Goal: Task Accomplishment & Management: Use online tool/utility

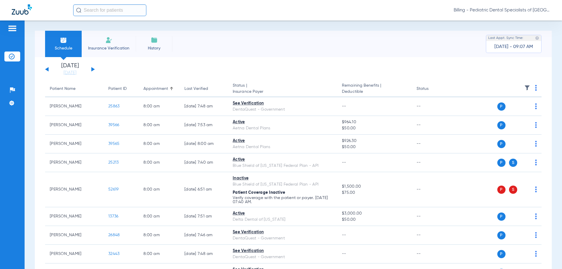
click at [487, 10] on span "Billing - Pediatric Dental Specialists of [GEOGRAPHIC_DATA][US_STATE]" at bounding box center [502, 10] width 97 height 6
click at [487, 10] on div at bounding box center [281, 134] width 562 height 269
click at [504, 7] on span "Billing - Pediatric Dental Specialists of [GEOGRAPHIC_DATA][US_STATE]" at bounding box center [502, 10] width 97 height 6
click at [519, 20] on span "Account Selection" at bounding box center [528, 21] width 33 height 4
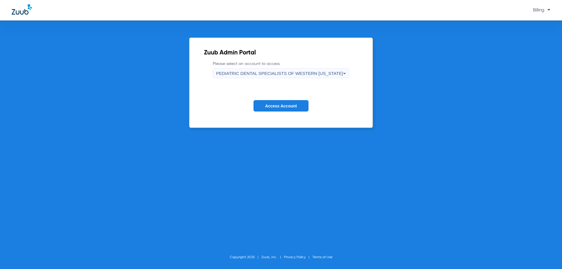
click at [255, 76] on span "PEDIATRIC DENTAL SPECIALISTS OF WESTERN [US_STATE]" at bounding box center [279, 73] width 127 height 5
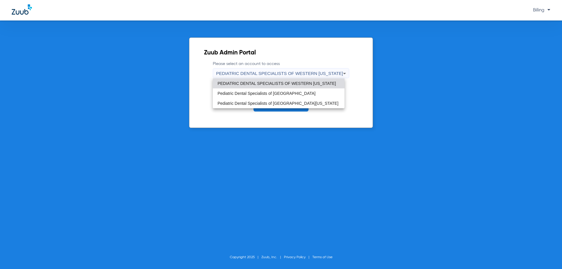
drag, startPoint x: 268, startPoint y: 82, endPoint x: 269, endPoint y: 85, distance: 3.2
click at [268, 82] on span "PEDIATRIC DENTAL SPECIALISTS OF WESTERN [US_STATE]" at bounding box center [277, 83] width 119 height 4
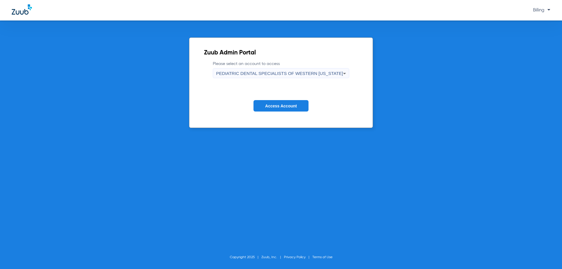
drag, startPoint x: 273, startPoint y: 105, endPoint x: 267, endPoint y: 106, distance: 5.4
click at [272, 105] on span "Access Account" at bounding box center [281, 106] width 32 height 5
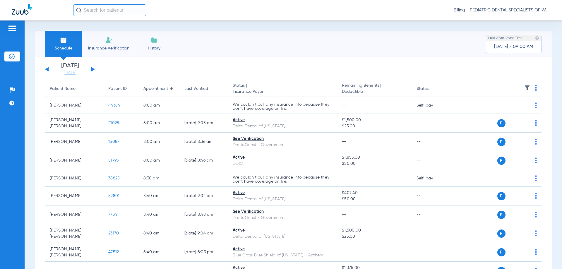
drag, startPoint x: 74, startPoint y: 72, endPoint x: 78, endPoint y: 78, distance: 6.6
click at [74, 72] on link "[DATE]" at bounding box center [69, 73] width 35 height 6
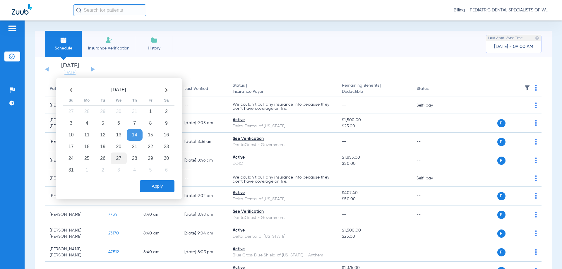
click at [118, 160] on td "27" at bounding box center [119, 159] width 16 height 12
click at [156, 186] on button "Apply" at bounding box center [157, 186] width 35 height 12
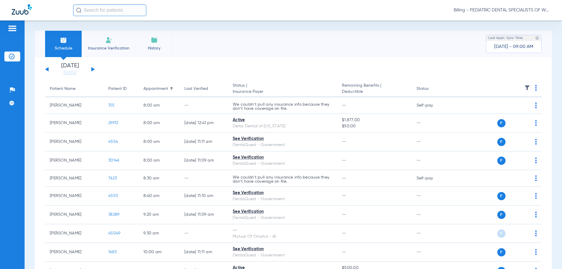
click at [225, 47] on div "Schedule Insurance Verification History Last Appt. Sync Time: Today - 09:00 AM" at bounding box center [293, 44] width 517 height 26
click at [535, 90] on img at bounding box center [536, 88] width 2 height 6
click at [499, 110] on span "Verify All" at bounding box center [509, 111] width 37 height 4
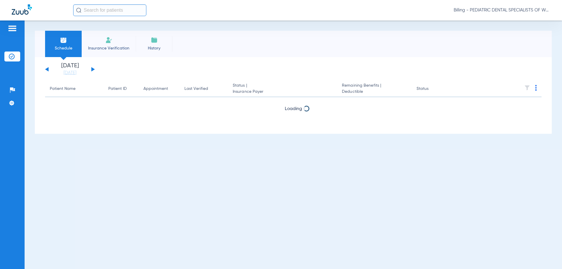
click at [506, 12] on span "Billing - PEDIATRIC DENTAL SPECIALISTS OF WESTERN [US_STATE]" at bounding box center [502, 10] width 97 height 6
click at [519, 17] on button "Account Selection" at bounding box center [528, 21] width 42 height 12
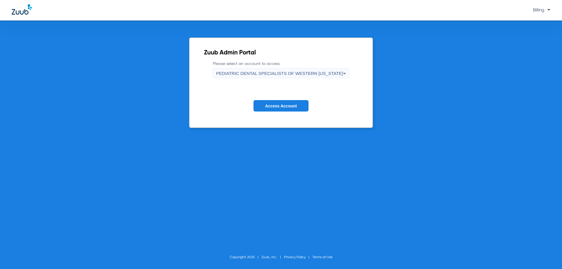
click at [282, 73] on span "PEDIATRIC DENTAL SPECIALISTS OF WESTERN [US_STATE]" at bounding box center [279, 73] width 127 height 5
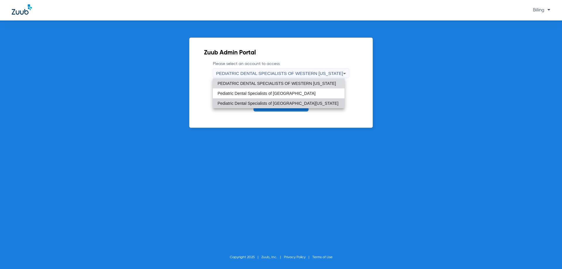
click at [286, 107] on mat-option "Pediatric Dental Specialists of [GEOGRAPHIC_DATA][US_STATE]" at bounding box center [279, 103] width 132 height 10
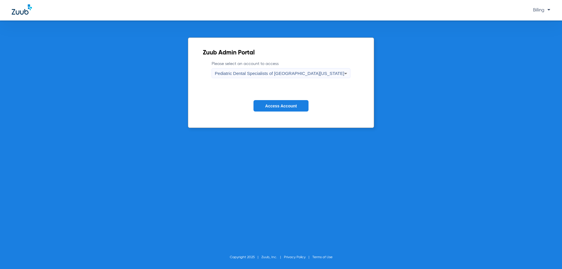
click at [286, 108] on button "Access Account" at bounding box center [281, 105] width 55 height 11
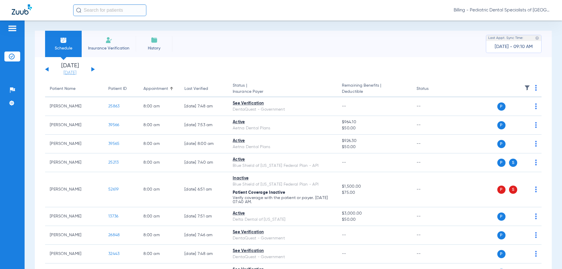
click at [69, 72] on link "[DATE]" at bounding box center [69, 73] width 35 height 6
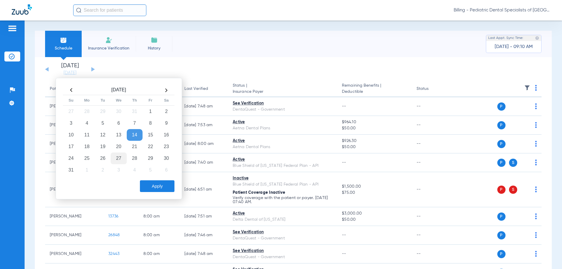
click at [118, 158] on td "27" at bounding box center [119, 159] width 16 height 12
drag, startPoint x: 103, startPoint y: 157, endPoint x: 112, endPoint y: 163, distance: 10.8
click at [103, 157] on td "26" at bounding box center [103, 159] width 16 height 12
click at [151, 187] on button "Apply" at bounding box center [157, 186] width 35 height 12
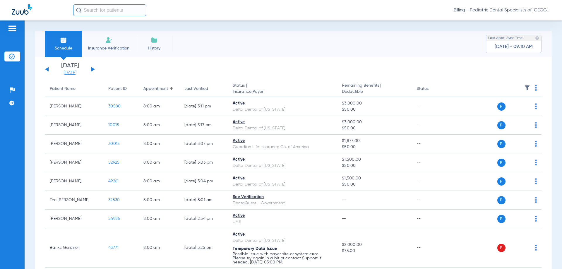
click at [77, 72] on link "[DATE]" at bounding box center [69, 73] width 35 height 6
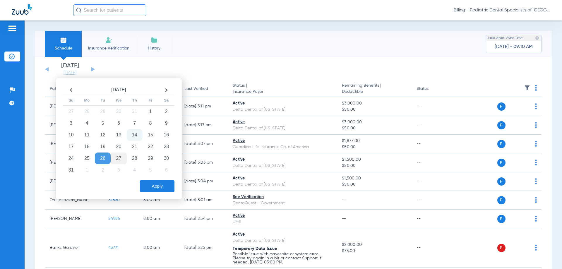
click at [119, 158] on td "27" at bounding box center [119, 159] width 16 height 12
click at [155, 189] on button "Apply" at bounding box center [157, 186] width 35 height 12
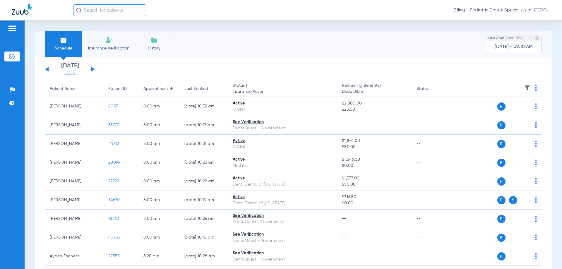
click at [93, 69] on button at bounding box center [93, 69] width 4 height 4
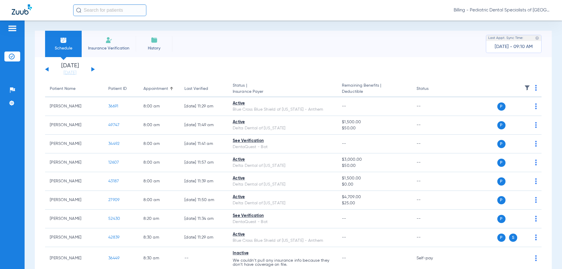
click at [91, 69] on button at bounding box center [93, 69] width 4 height 4
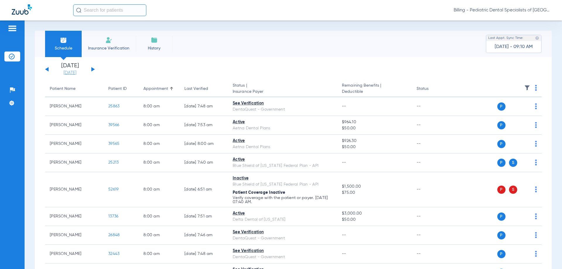
click at [76, 73] on link "[DATE]" at bounding box center [69, 73] width 35 height 6
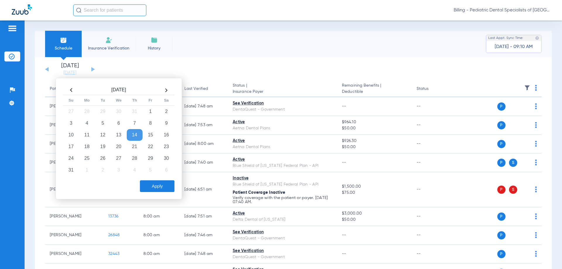
click at [139, 82] on div "Aug 2025 Su Mo Tu We Th Fr Sa 27 28 29 30 31 1 2 3 4 5 6 7 8 9 10 11 12 13 14 1…" at bounding box center [119, 139] width 127 height 122
click at [103, 159] on td "26" at bounding box center [103, 159] width 16 height 12
click at [147, 185] on button "Apply" at bounding box center [157, 186] width 35 height 12
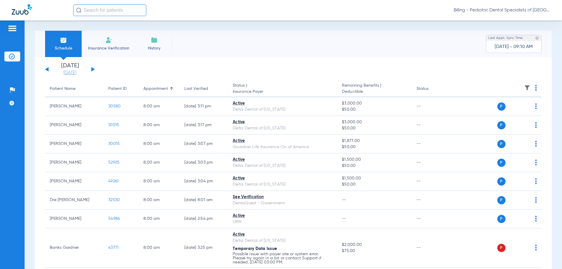
click at [77, 72] on link "[DATE]" at bounding box center [69, 73] width 35 height 6
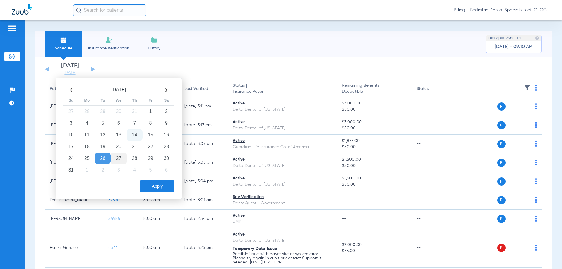
click at [119, 160] on td "27" at bounding box center [119, 159] width 16 height 12
click at [154, 182] on button "Apply" at bounding box center [157, 186] width 35 height 12
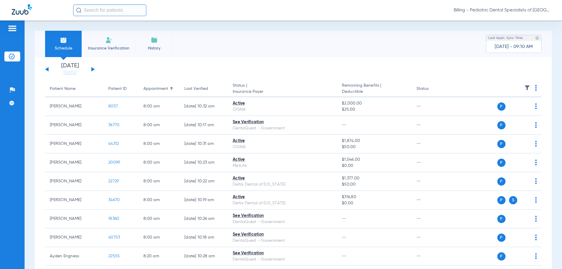
click at [91, 69] on button at bounding box center [93, 69] width 4 height 4
